Goal: Entertainment & Leisure: Consume media (video, audio)

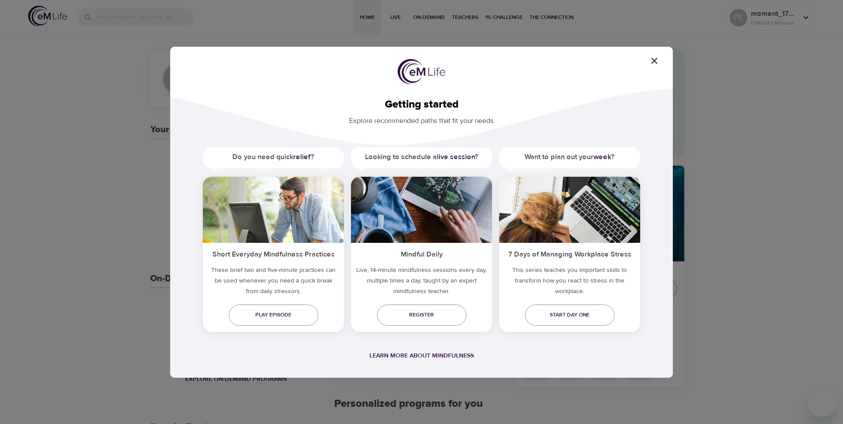
click at [323, 158] on h5 "Do you need quick relief ?" at bounding box center [273, 157] width 141 height 20
click at [466, 160] on b "live session" at bounding box center [456, 157] width 38 height 9
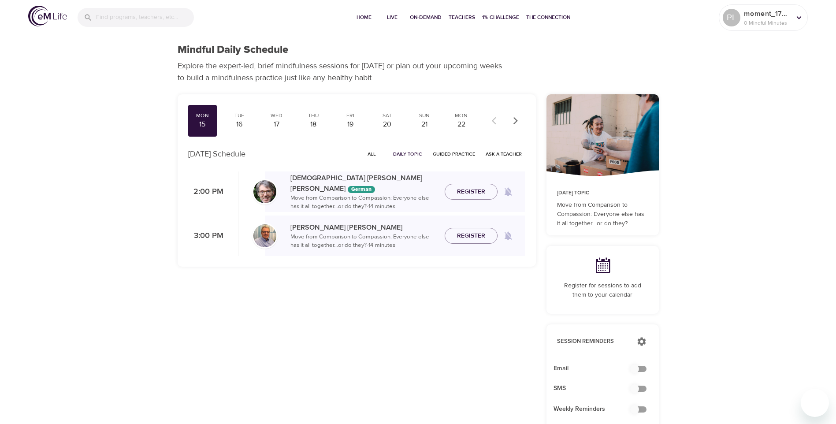
click at [366, 200] on p "Move from Comparison to Compassion: Everyone else has it all together…or do the…" at bounding box center [363, 202] width 147 height 17
click at [477, 201] on div "[PERSON_NAME] [PERSON_NAME] German Move from Comparison to Compassion: Everyone…" at bounding box center [395, 192] width 261 height 38
click at [479, 194] on span "Register" at bounding box center [471, 191] width 28 height 11
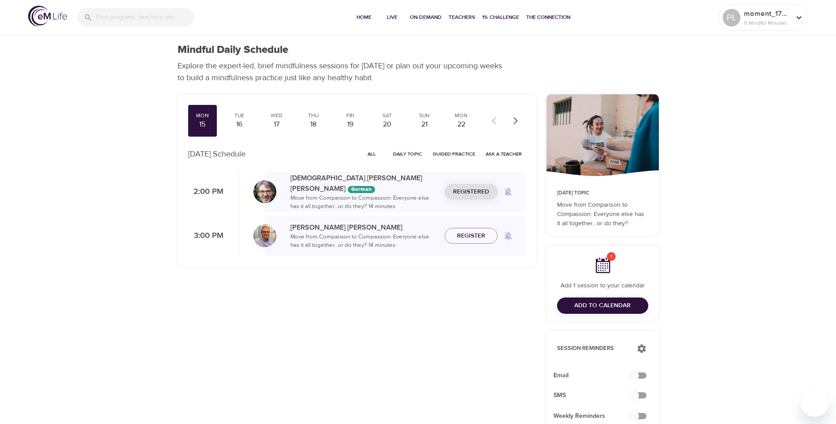
click at [374, 194] on p "Move from Comparison to Compassion: Everyone else has it all together…or do the…" at bounding box center [363, 202] width 147 height 17
click at [230, 119] on div "16" at bounding box center [239, 124] width 22 height 10
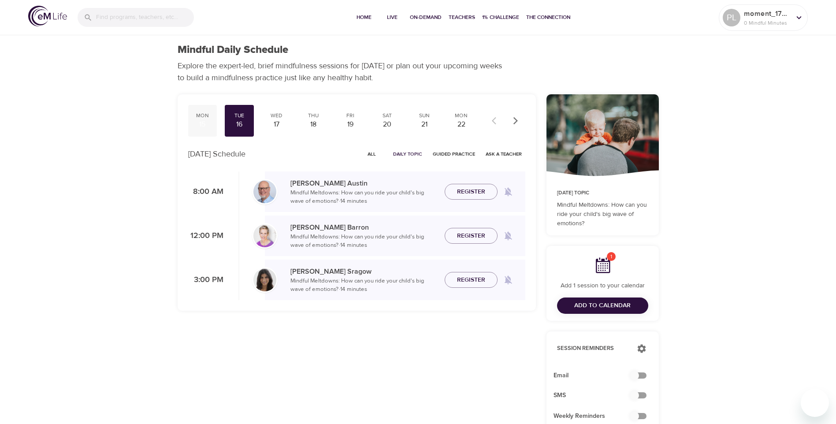
click at [204, 117] on div "Mon" at bounding box center [203, 115] width 22 height 7
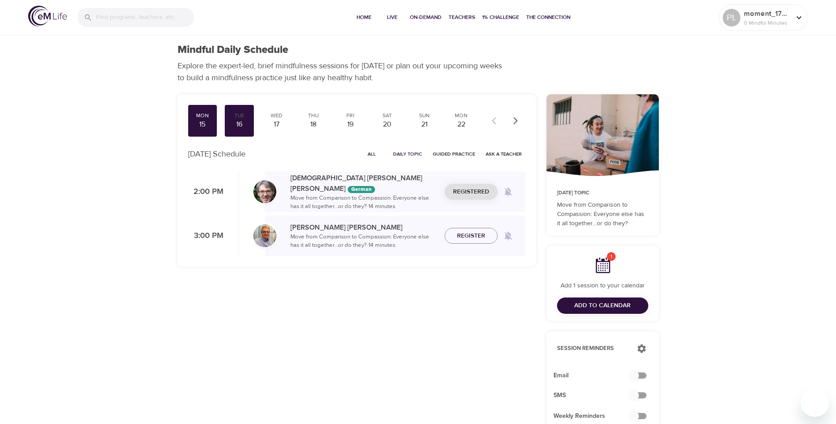
click at [369, 195] on p "Move from Comparison to Compassion: Everyone else has it all together…or do the…" at bounding box center [363, 202] width 147 height 17
click at [603, 270] on icon at bounding box center [603, 266] width 18 height 18
click at [365, 21] on span "Home" at bounding box center [364, 17] width 21 height 9
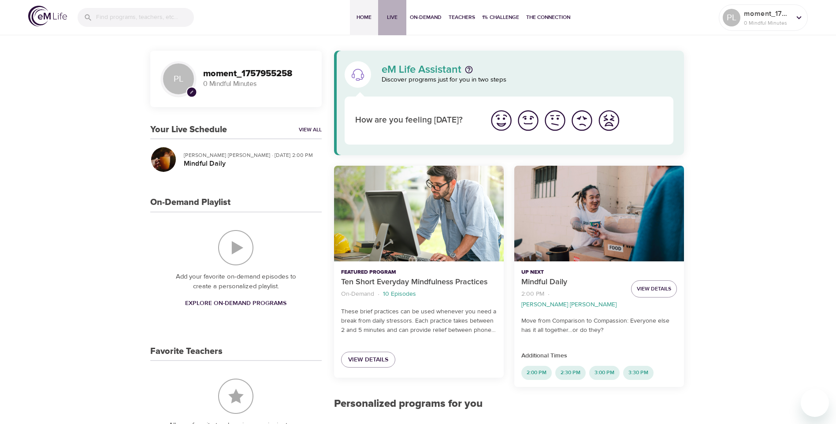
click at [403, 22] on button "Live" at bounding box center [392, 17] width 28 height 35
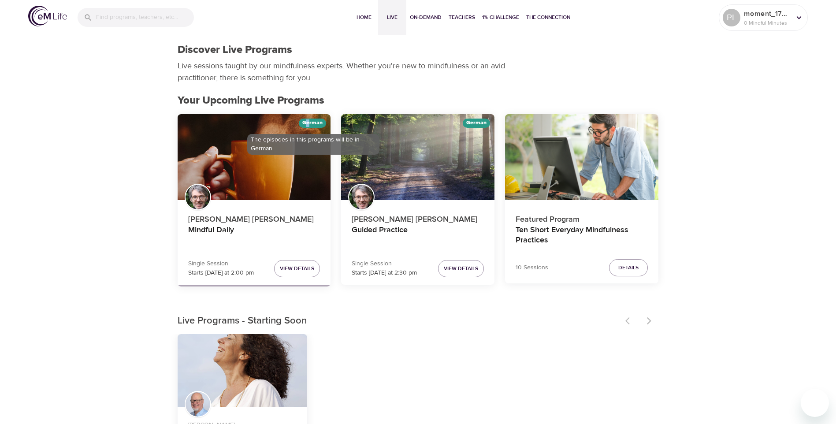
click at [309, 121] on div "German" at bounding box center [312, 123] width 27 height 9
click at [309, 124] on div "German" at bounding box center [312, 123] width 27 height 9
click at [370, 27] on button "Home" at bounding box center [364, 17] width 28 height 35
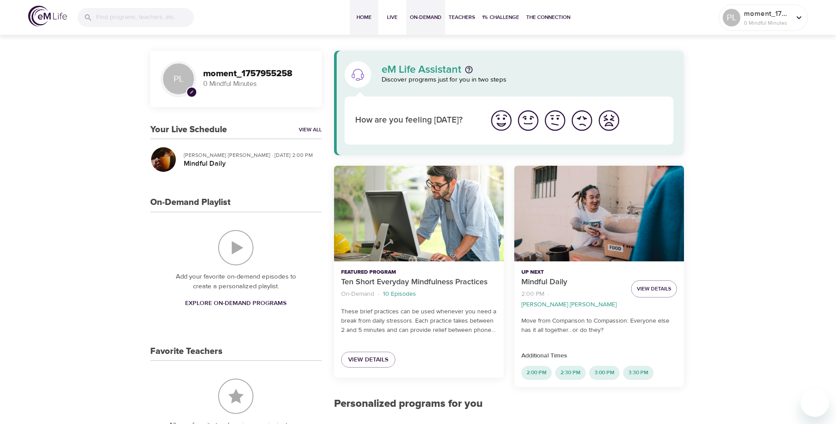
click at [435, 16] on span "On-Demand" at bounding box center [426, 17] width 32 height 9
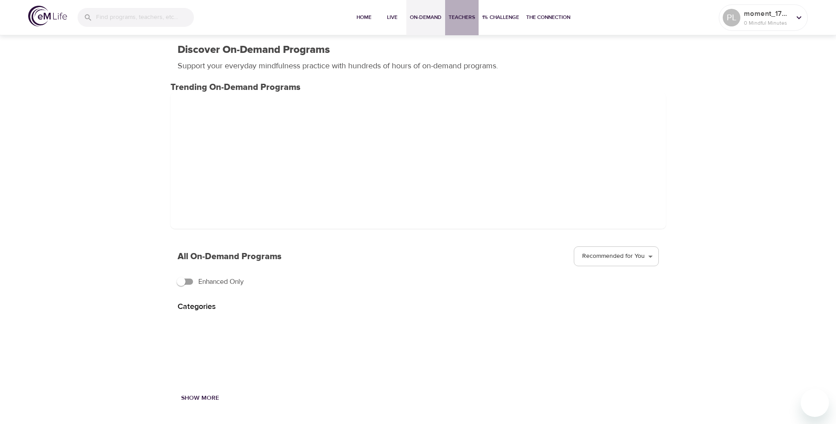
click at [471, 20] on span "Teachers" at bounding box center [462, 17] width 26 height 9
click at [546, 17] on span "The Connection" at bounding box center [548, 17] width 44 height 9
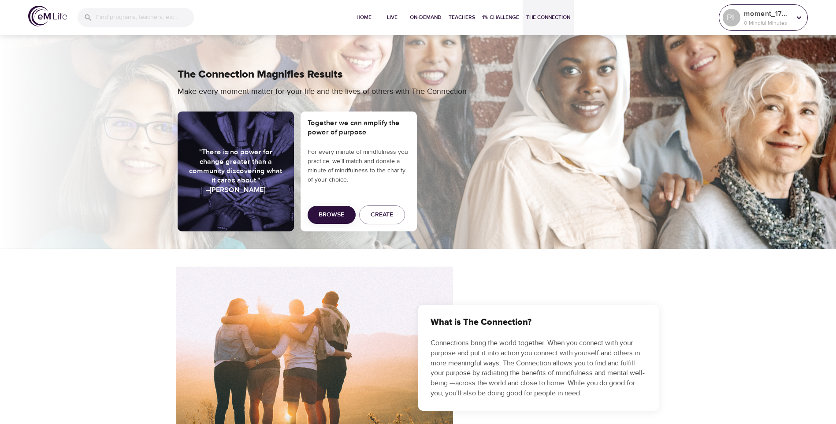
click at [780, 17] on p "moment_1757955258" at bounding box center [767, 13] width 47 height 11
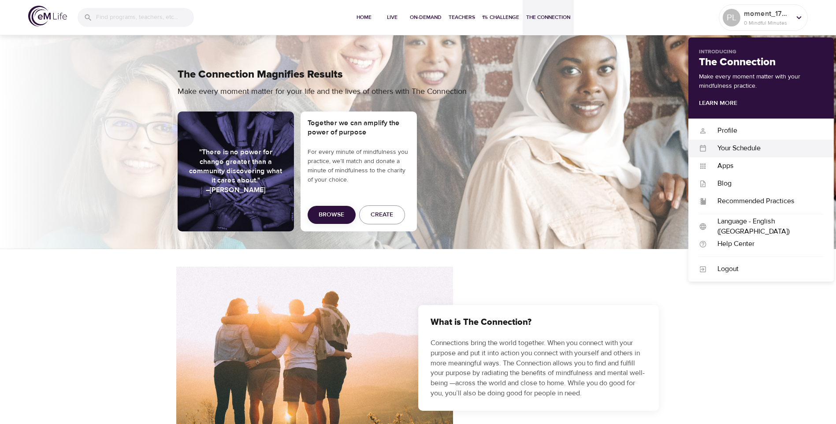
click at [731, 149] on div "Your Schedule" at bounding box center [765, 148] width 116 height 10
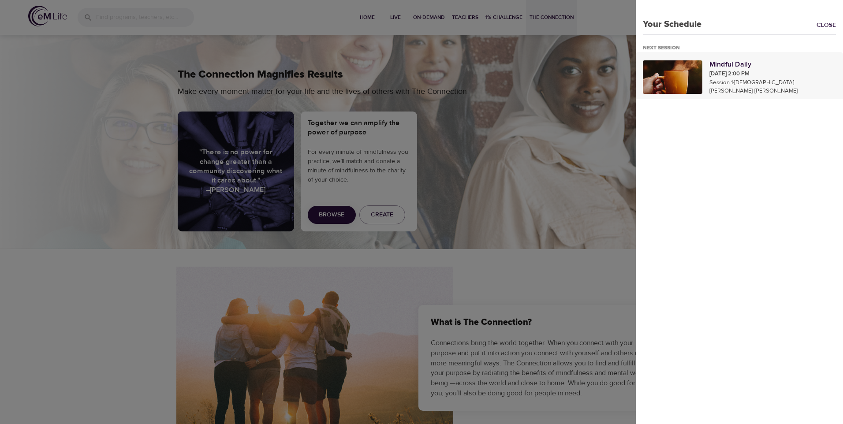
click at [785, 70] on p "Mindful Daily" at bounding box center [772, 64] width 127 height 11
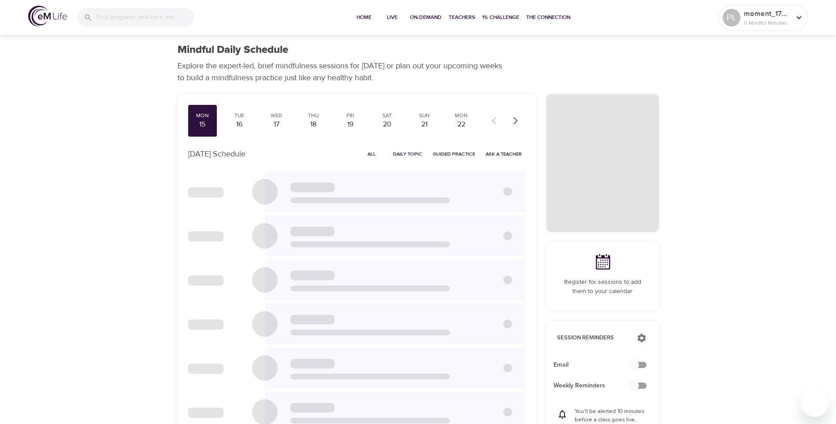
checkbox input "true"
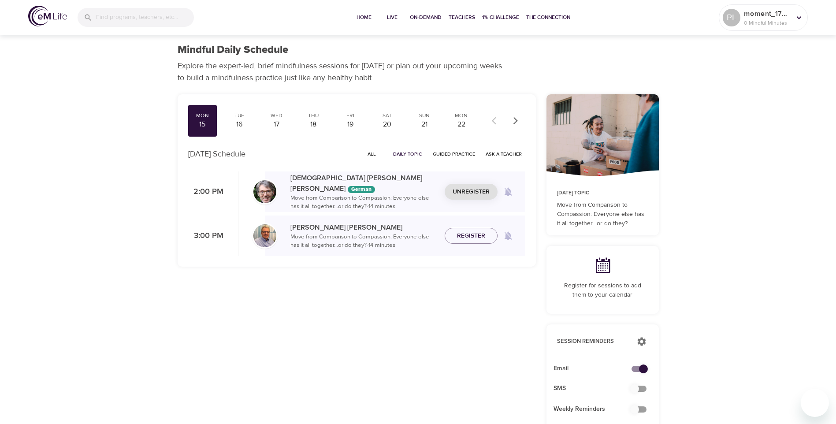
click at [482, 192] on span "Unregister" at bounding box center [471, 191] width 37 height 11
click at [797, 25] on div "PL moment_1757955258 0 Mindful Minutes" at bounding box center [763, 18] width 85 height 22
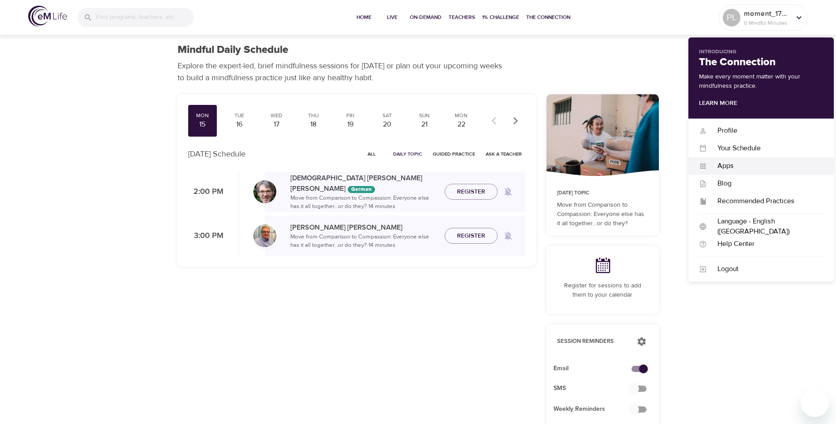
click at [729, 163] on div "Apps" at bounding box center [765, 166] width 116 height 10
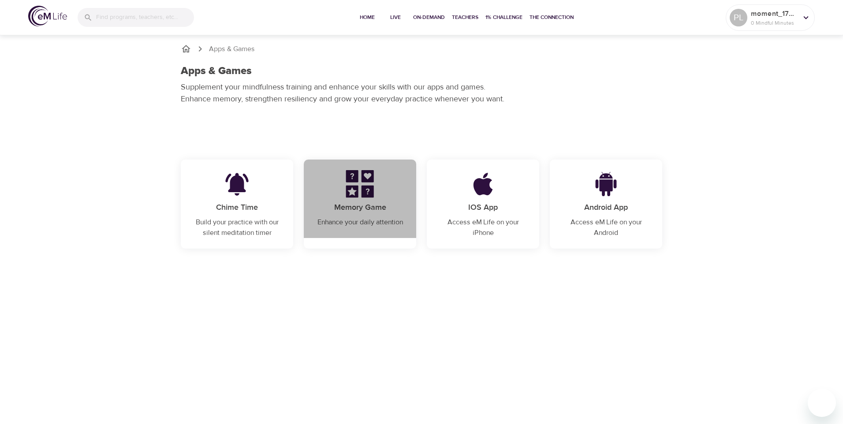
click at [365, 202] on p "Memory Game" at bounding box center [359, 207] width 91 height 12
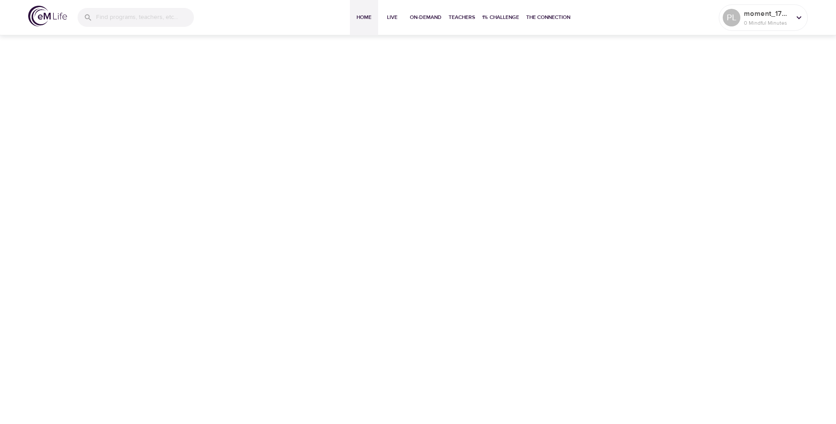
drag, startPoint x: 381, startPoint y: 9, endPoint x: 369, endPoint y: 19, distance: 15.0
click at [379, 12] on button "Live" at bounding box center [392, 17] width 28 height 35
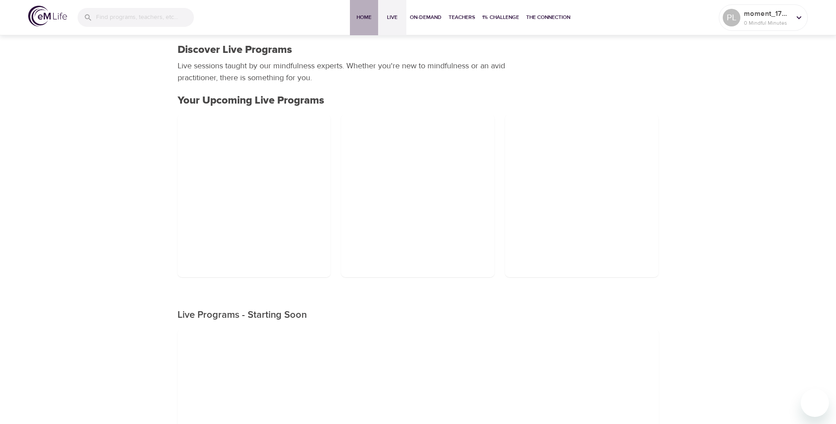
click at [369, 19] on span "Home" at bounding box center [364, 17] width 21 height 9
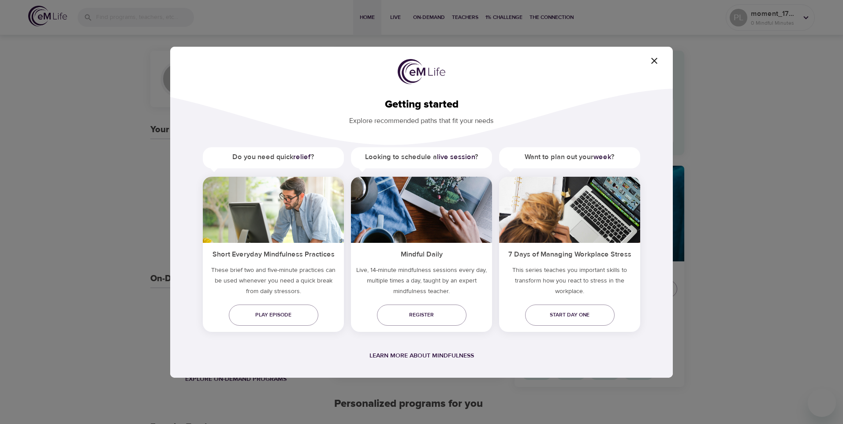
click at [574, 153] on h5 "Want to plan out your week ?" at bounding box center [569, 157] width 141 height 20
click at [564, 156] on h5 "Want to plan out your week ?" at bounding box center [569, 157] width 141 height 20
click at [579, 316] on span "Start day one" at bounding box center [569, 314] width 75 height 9
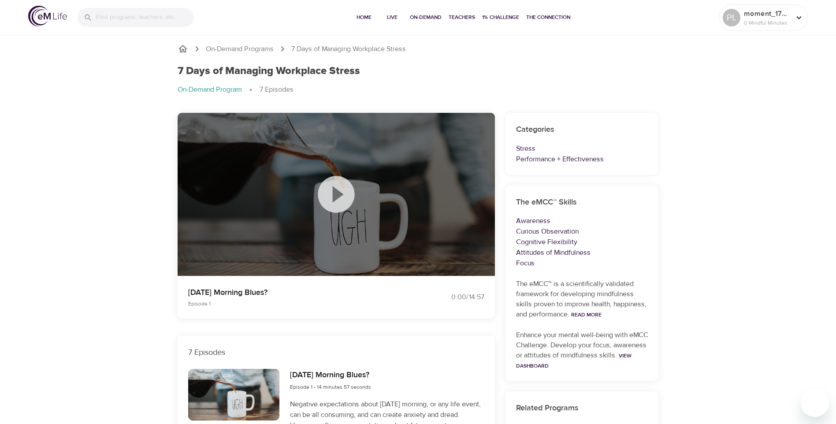
click at [417, 227] on div at bounding box center [336, 195] width 317 height 164
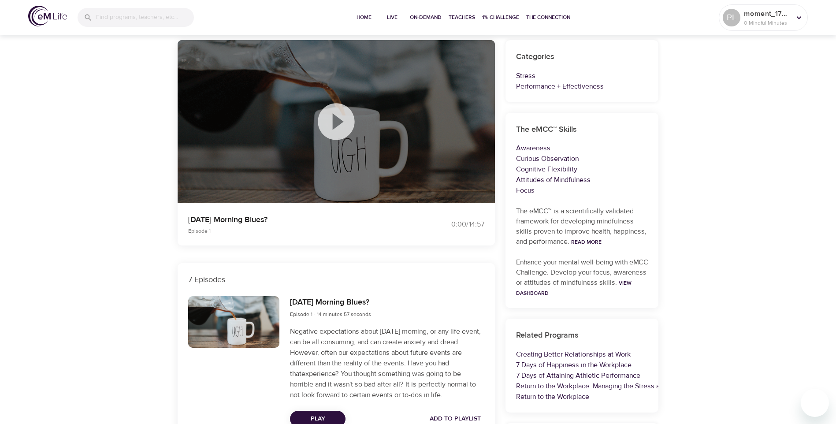
scroll to position [88, 0]
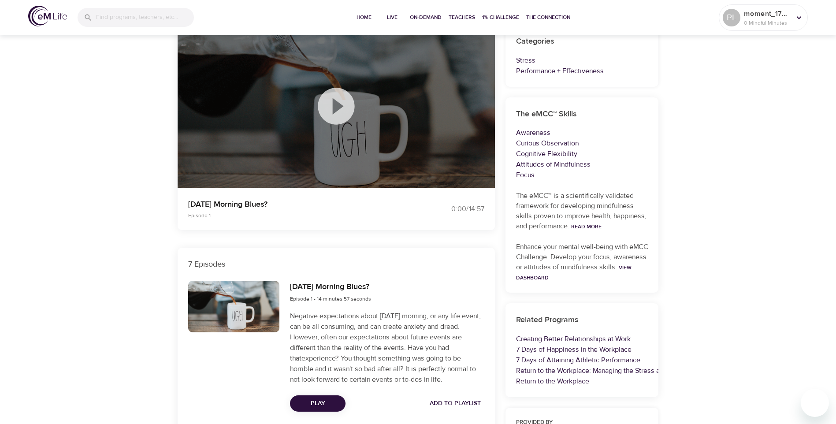
click at [375, 129] on div at bounding box center [336, 107] width 317 height 164
click at [336, 404] on span "Play" at bounding box center [317, 403] width 41 height 11
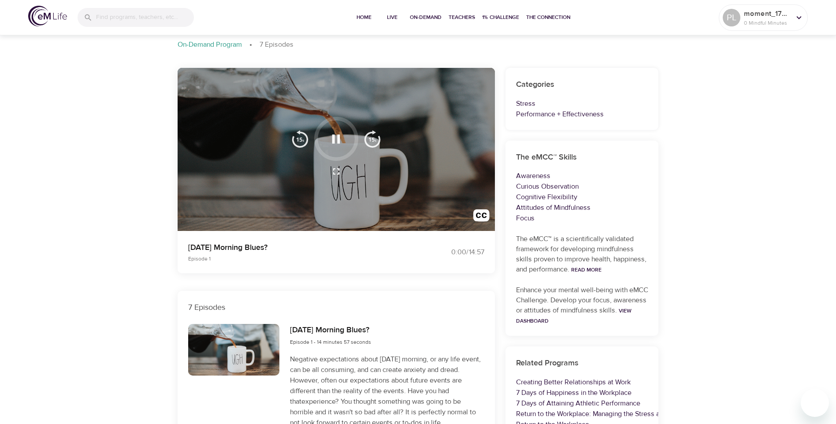
scroll to position [44, 0]
click at [337, 138] on icon "button" at bounding box center [335, 139] width 15 height 15
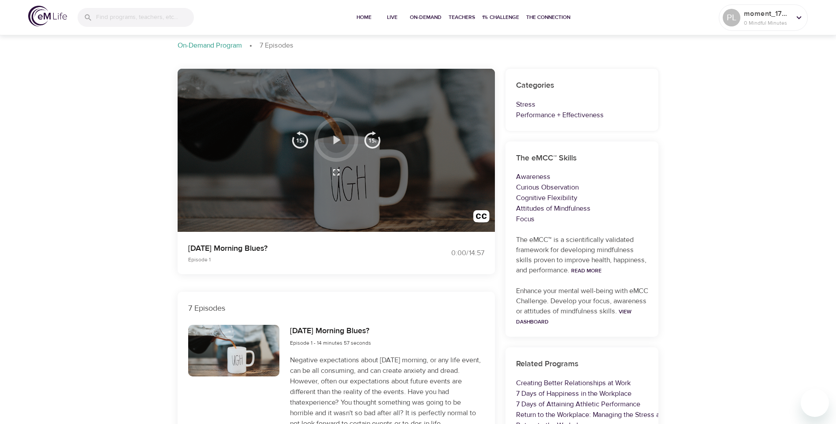
click at [337, 138] on icon "button" at bounding box center [335, 139] width 15 height 15
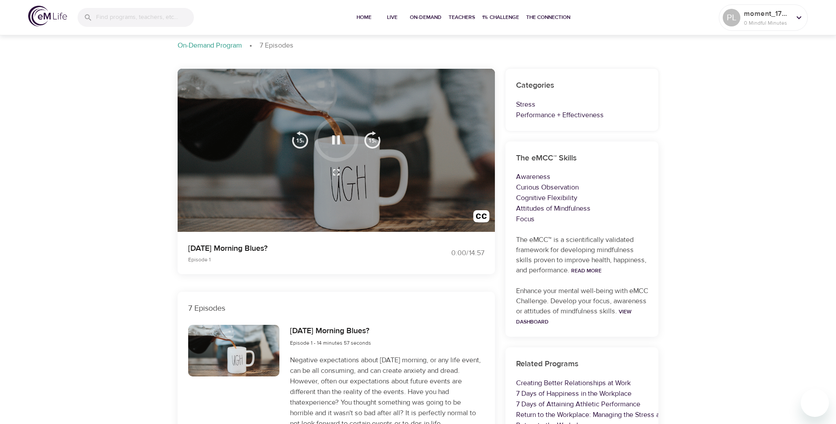
click at [340, 174] on icon "button" at bounding box center [336, 172] width 11 height 11
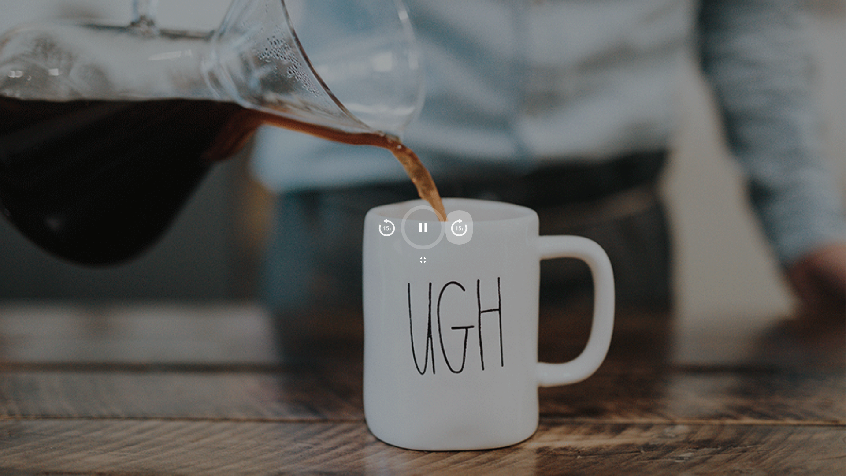
click at [463, 220] on img "button" at bounding box center [459, 228] width 18 height 18
click at [464, 220] on img "button" at bounding box center [459, 228] width 18 height 18
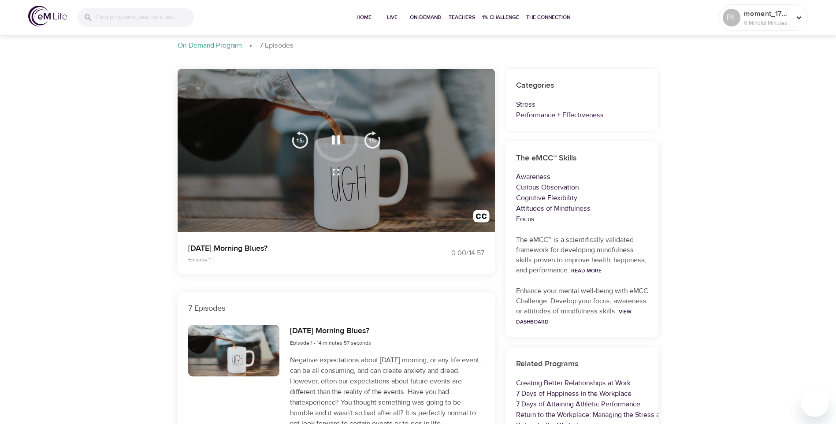
click at [464, 216] on div at bounding box center [336, 151] width 317 height 164
click at [335, 141] on icon "button" at bounding box center [336, 139] width 8 height 9
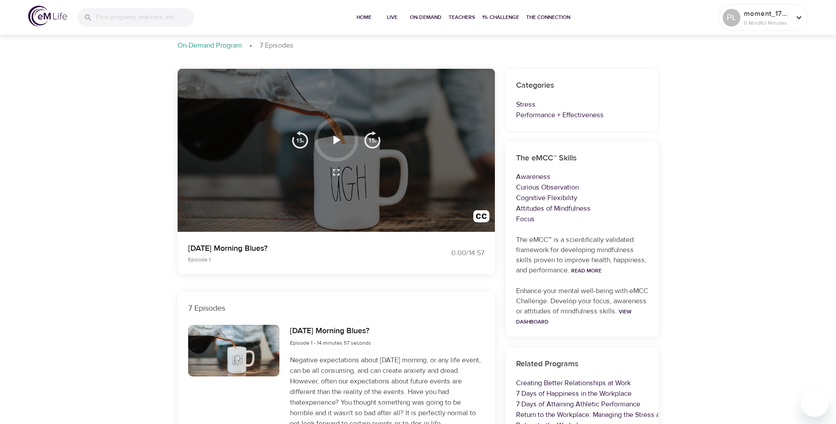
click at [335, 141] on icon "button" at bounding box center [337, 139] width 7 height 9
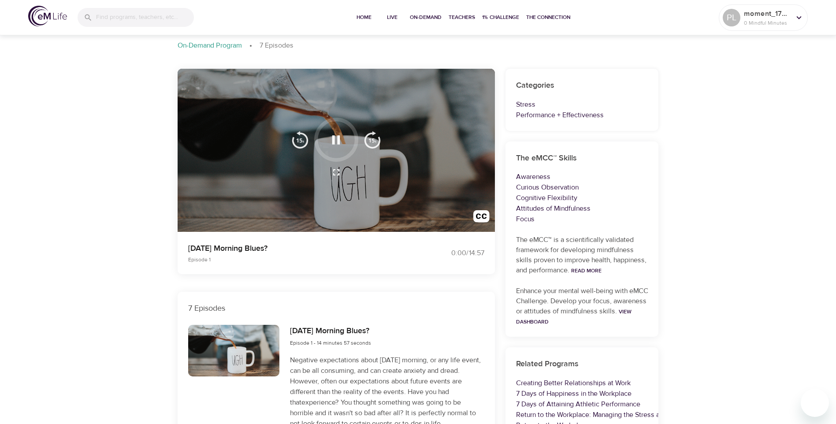
click at [341, 331] on h6 "Monday Morning Blues?" at bounding box center [330, 331] width 81 height 13
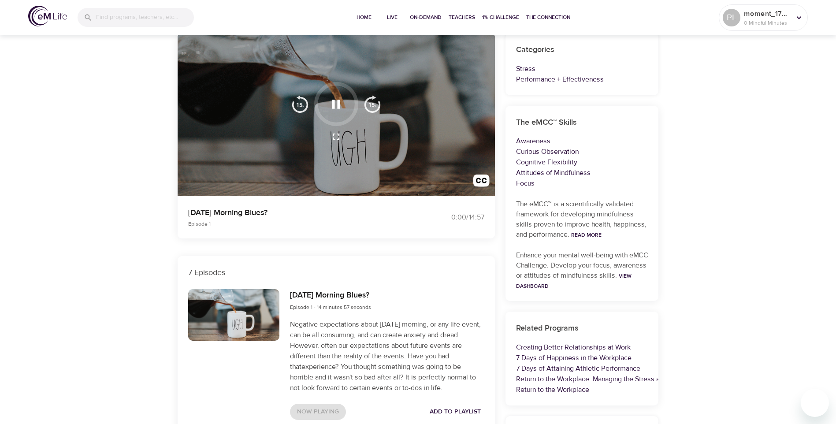
scroll to position [264, 0]
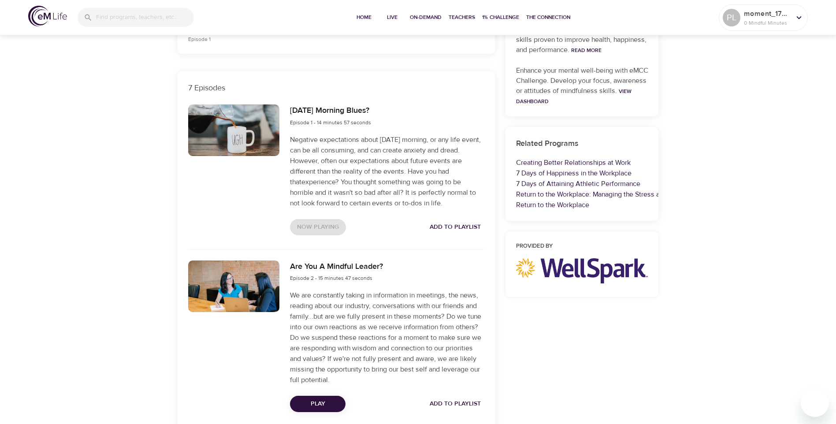
click at [249, 126] on div at bounding box center [234, 130] width 92 height 52
click at [334, 227] on div "Now Playing Add to Playlist" at bounding box center [387, 227] width 194 height 16
click at [464, 229] on span "Add to Playlist" at bounding box center [455, 227] width 51 height 11
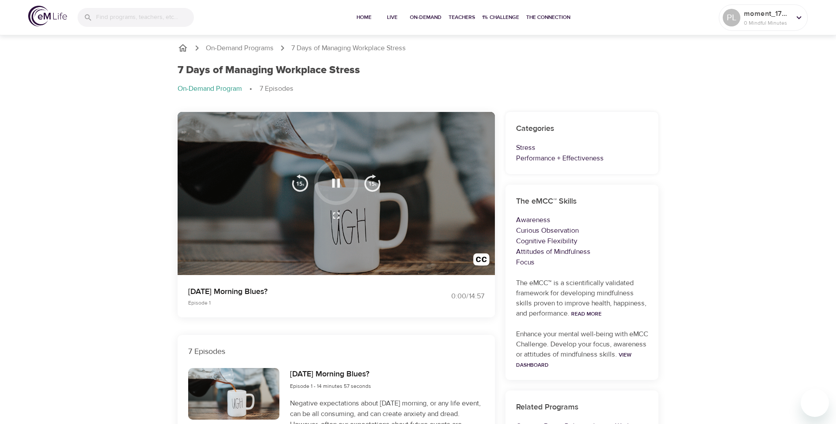
scroll to position [0, 0]
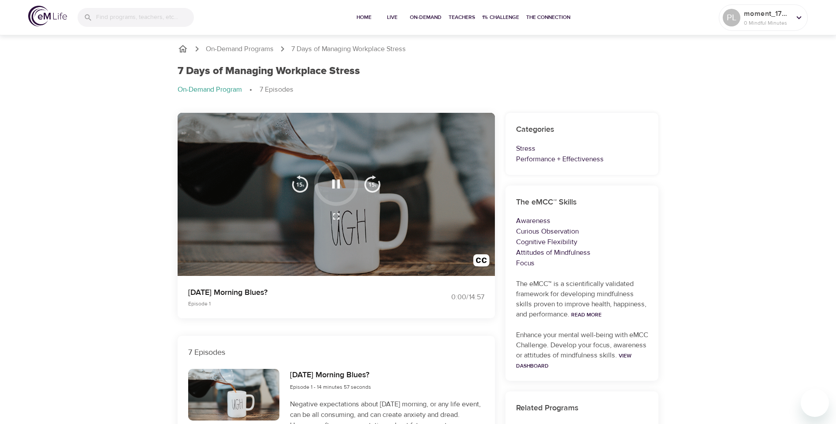
click at [381, 164] on div at bounding box center [336, 184] width 101 height 44
click at [366, 18] on span "Home" at bounding box center [364, 17] width 21 height 9
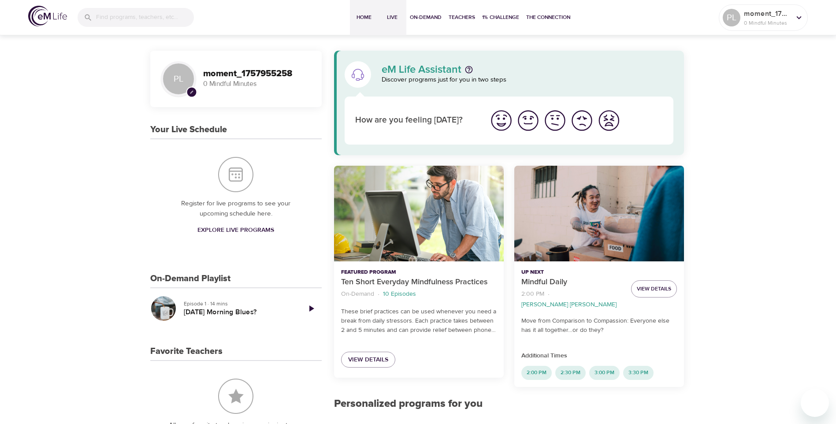
click at [385, 18] on span "Live" at bounding box center [392, 17] width 21 height 9
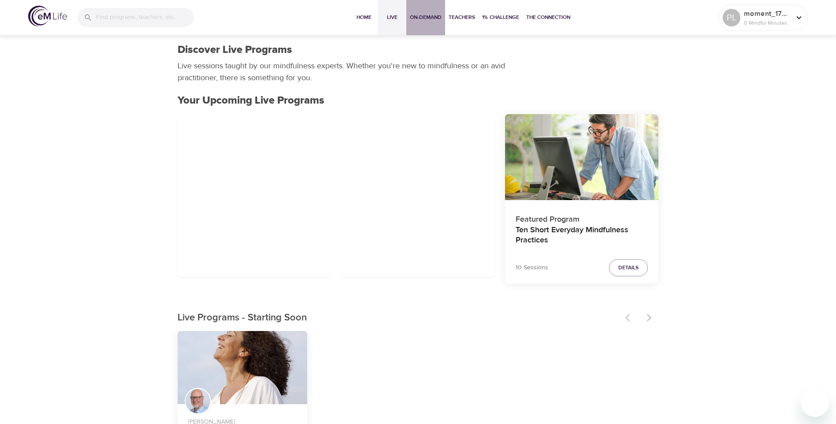
click at [424, 21] on span "On-Demand" at bounding box center [426, 17] width 32 height 9
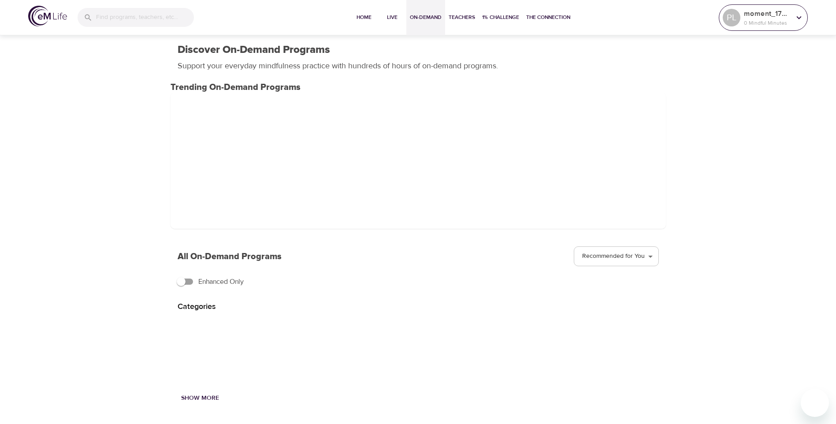
click at [787, 14] on p "moment_1757955258" at bounding box center [767, 13] width 47 height 11
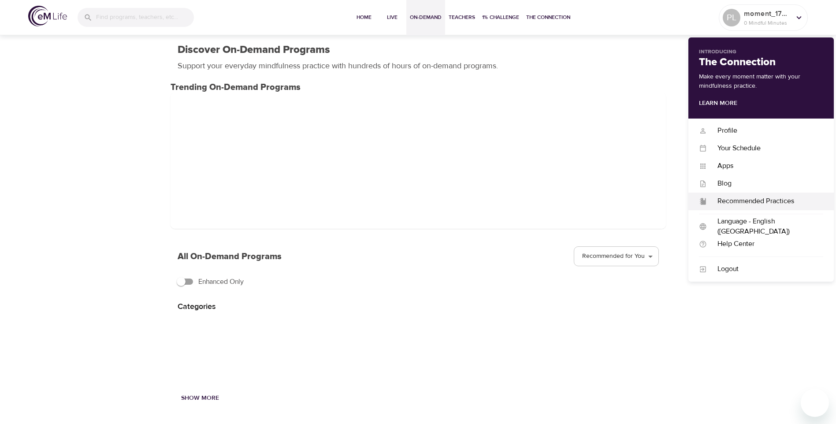
click at [759, 195] on div "Recommended Practices Recommended Practices" at bounding box center [761, 202] width 145 height 18
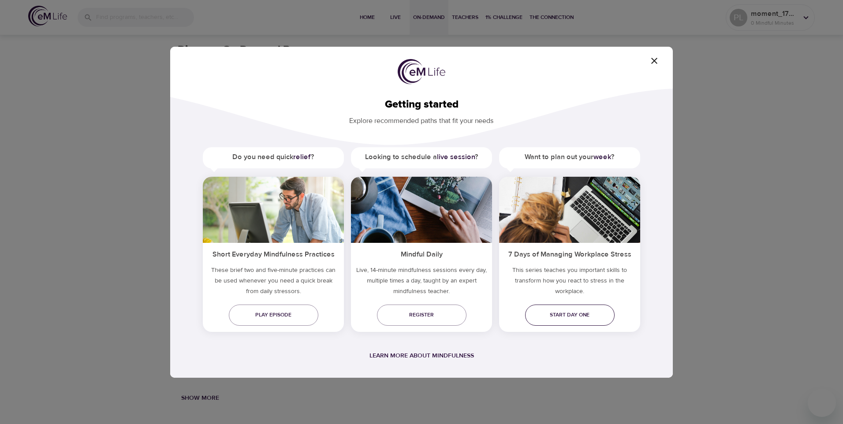
click at [551, 315] on span "Start day one" at bounding box center [569, 314] width 75 height 9
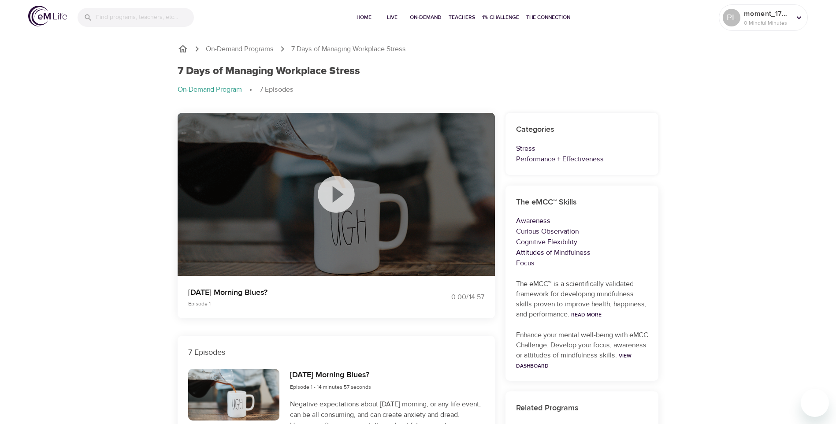
click at [339, 184] on icon at bounding box center [336, 194] width 37 height 37
